Goal: Find specific fact: Find specific fact

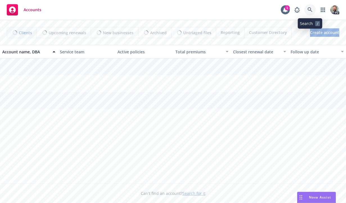
click at [309, 10] on icon at bounding box center [310, 9] width 5 height 5
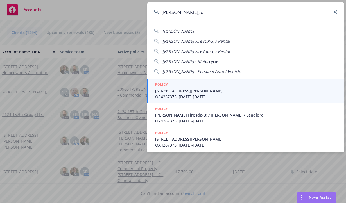
click at [184, 31] on span "[PERSON_NAME]" at bounding box center [177, 30] width 31 height 5
type input "[PERSON_NAME]"
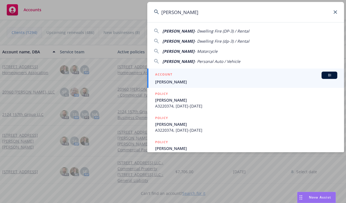
click at [185, 80] on span "[PERSON_NAME]" at bounding box center [246, 82] width 182 height 6
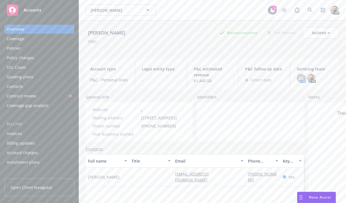
click at [19, 48] on div "Policies" at bounding box center [14, 48] width 14 height 9
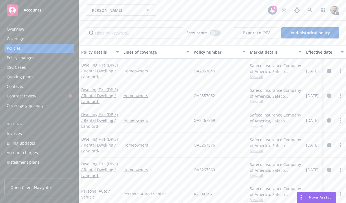
click at [24, 30] on div "Overview" at bounding box center [39, 29] width 65 height 9
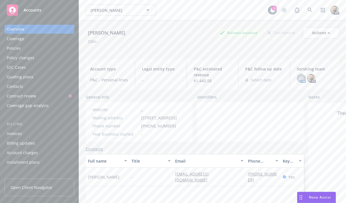
click at [13, 50] on div "Policies" at bounding box center [14, 48] width 14 height 9
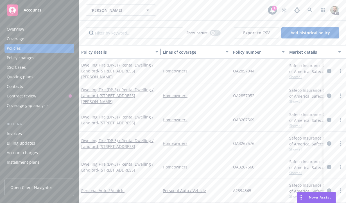
drag, startPoint x: 121, startPoint y: 49, endPoint x: 160, endPoint y: 52, distance: 39.4
click at [159, 52] on div "button" at bounding box center [157, 52] width 3 height 13
drag, startPoint x: 233, startPoint y: 71, endPoint x: 258, endPoint y: 72, distance: 24.8
click at [258, 72] on div "OA2857044" at bounding box center [259, 71] width 56 height 25
copy span "OA2857044"
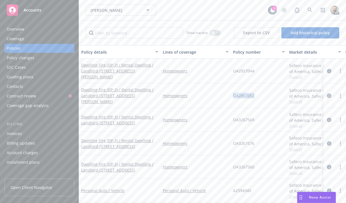
drag, startPoint x: 234, startPoint y: 95, endPoint x: 253, endPoint y: 96, distance: 19.4
click at [253, 96] on span "OA2857052" at bounding box center [243, 96] width 21 height 6
copy span "OA2857052"
